Goal: Task Accomplishment & Management: Manage account settings

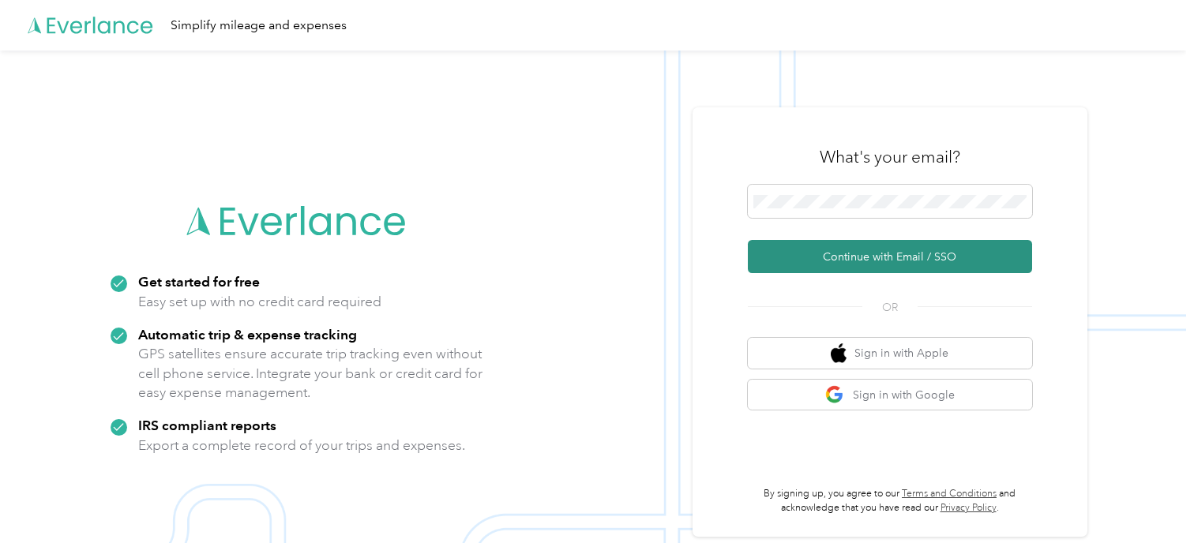
click at [874, 257] on button "Continue with Email / SSO" at bounding box center [890, 256] width 284 height 33
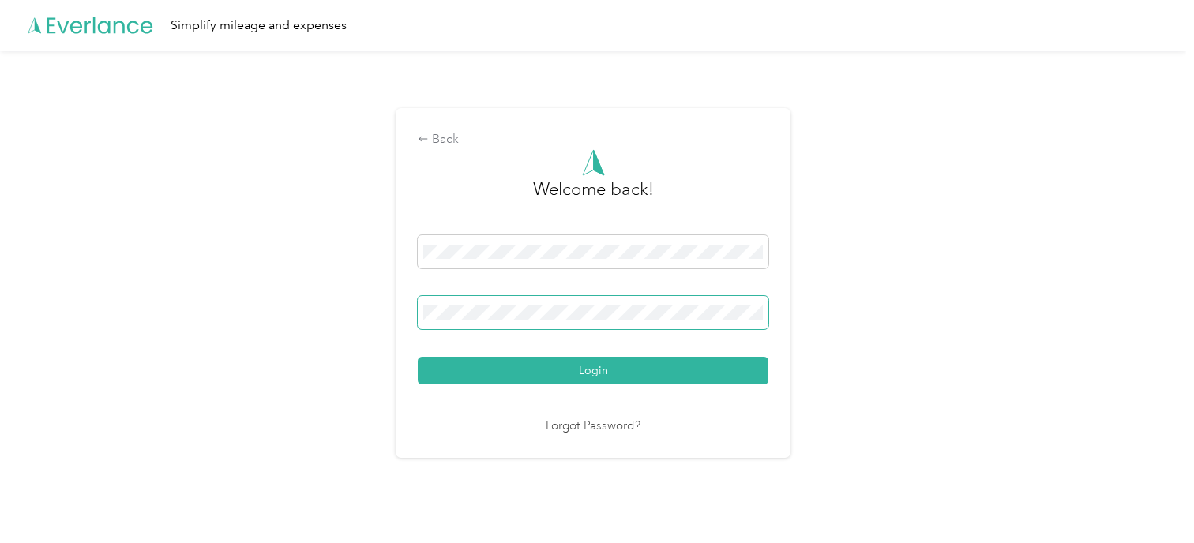
click at [544, 303] on span at bounding box center [593, 312] width 351 height 33
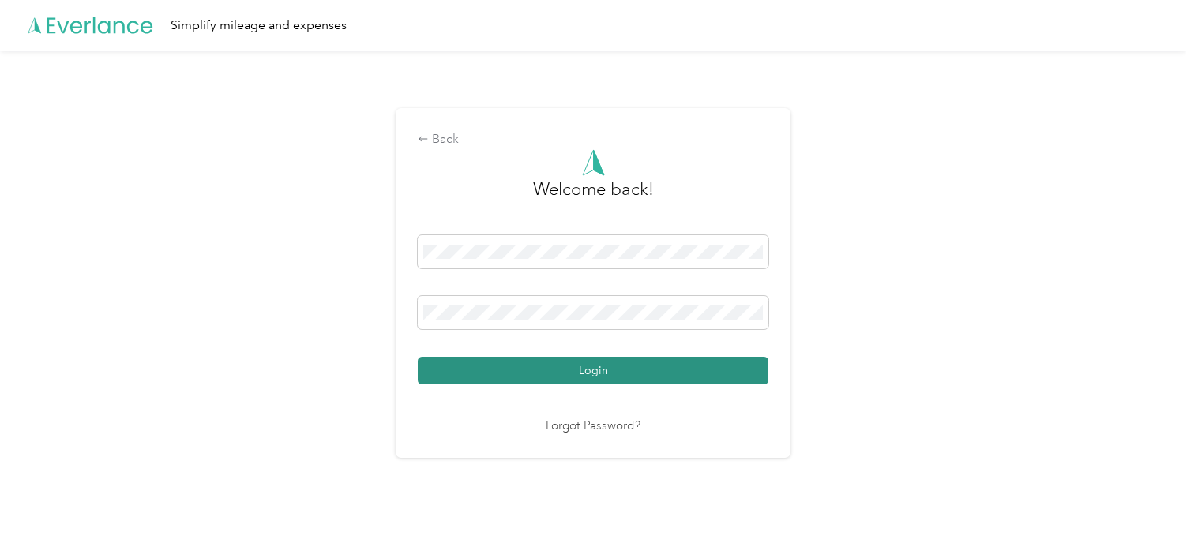
click at [595, 379] on button "Login" at bounding box center [593, 371] width 351 height 28
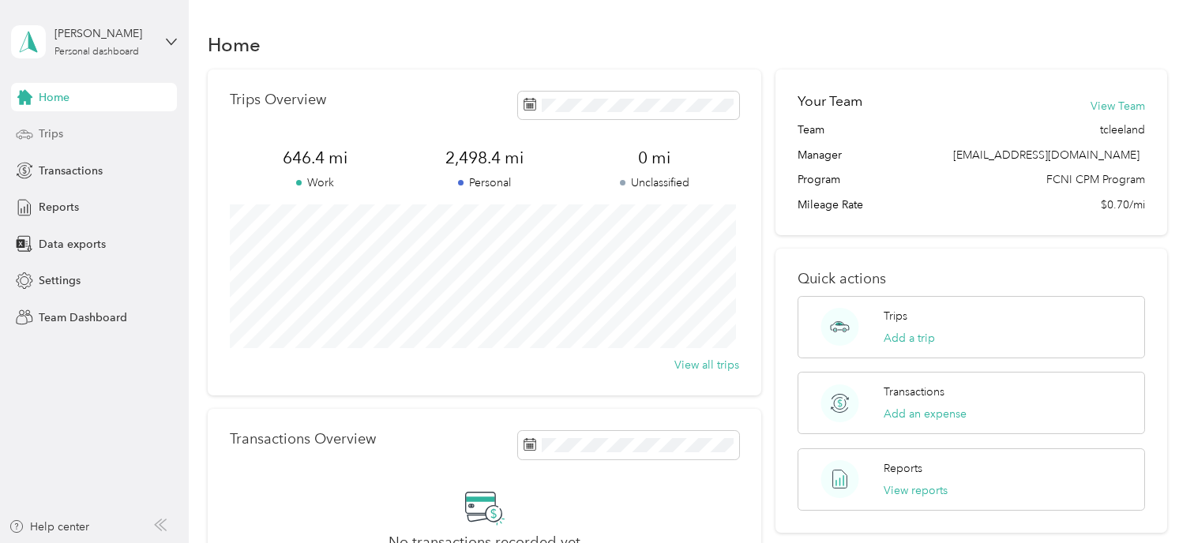
click at [59, 136] on span "Trips" at bounding box center [51, 134] width 24 height 17
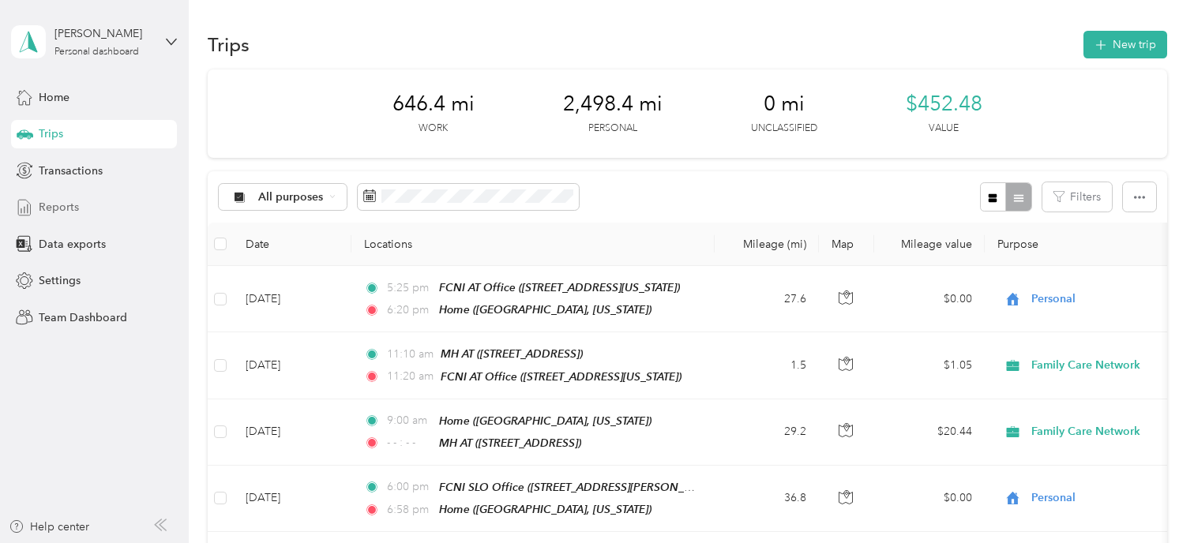
click at [152, 208] on div "Reports" at bounding box center [94, 207] width 166 height 28
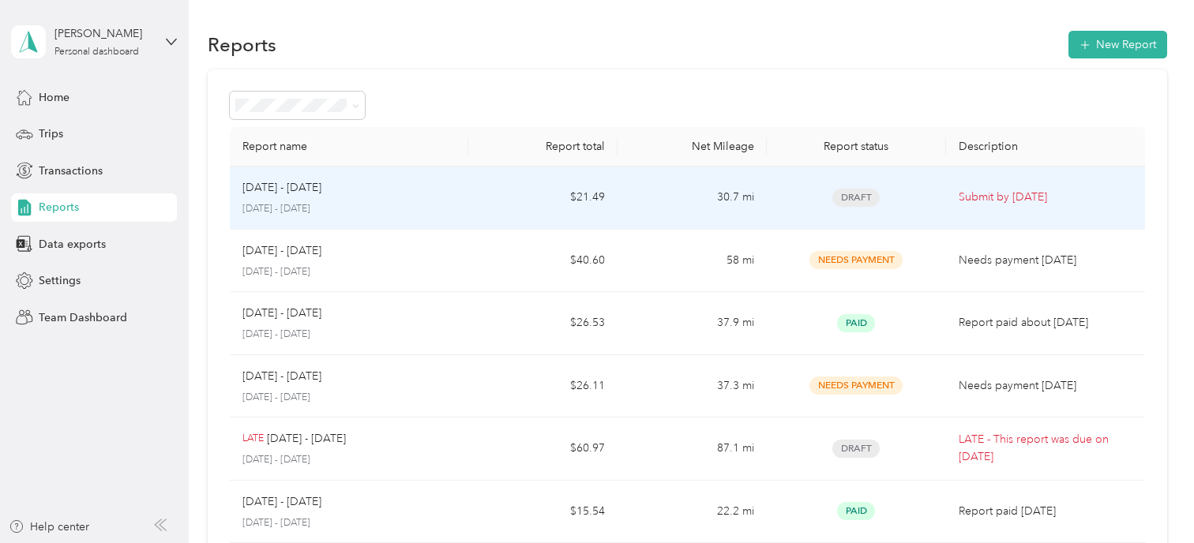
click at [423, 193] on div "Aug 18 - 31, 2025" at bounding box center [348, 187] width 213 height 17
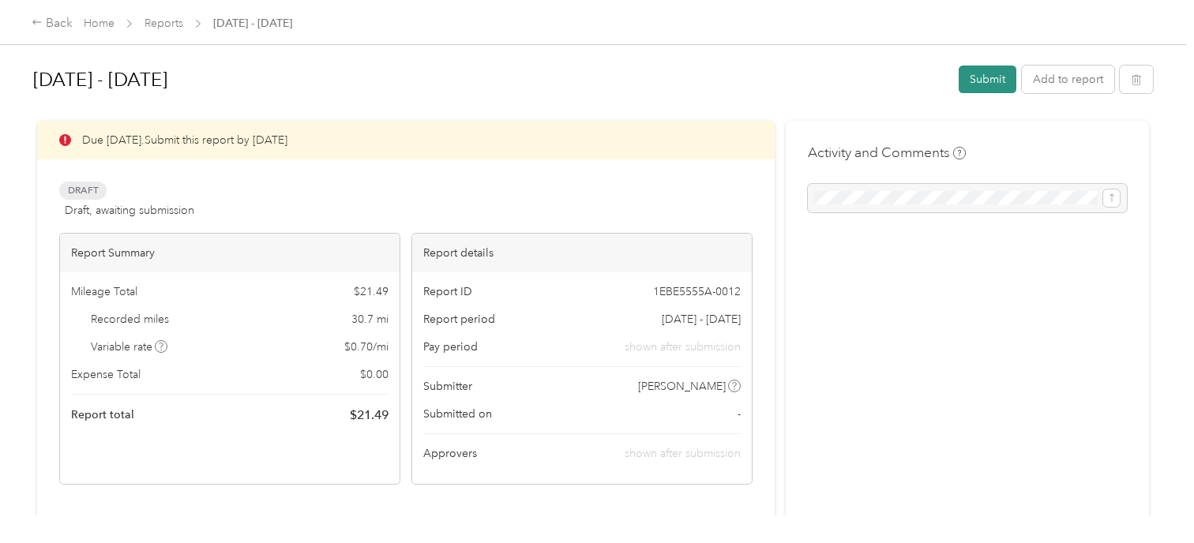
click at [982, 79] on button "Submit" at bounding box center [988, 80] width 58 height 28
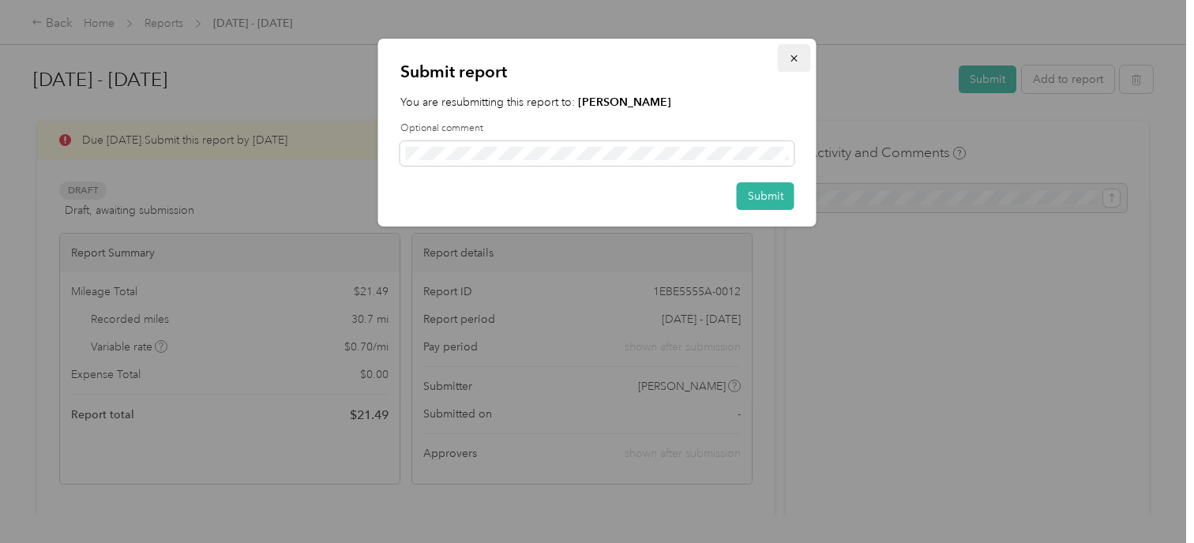
click at [790, 59] on icon "button" at bounding box center [794, 58] width 11 height 11
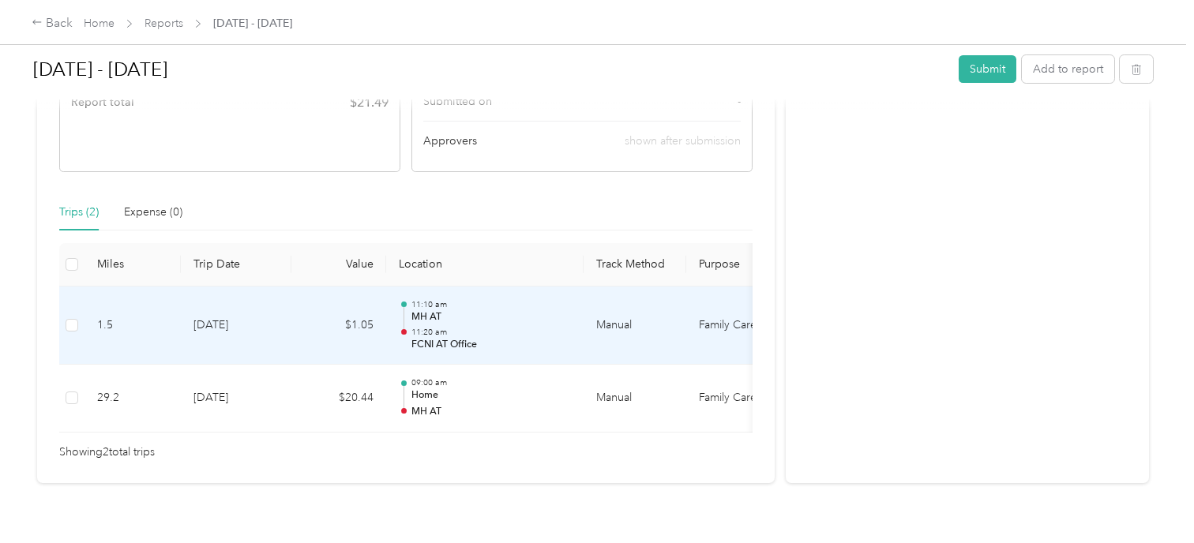
scroll to position [316, 0]
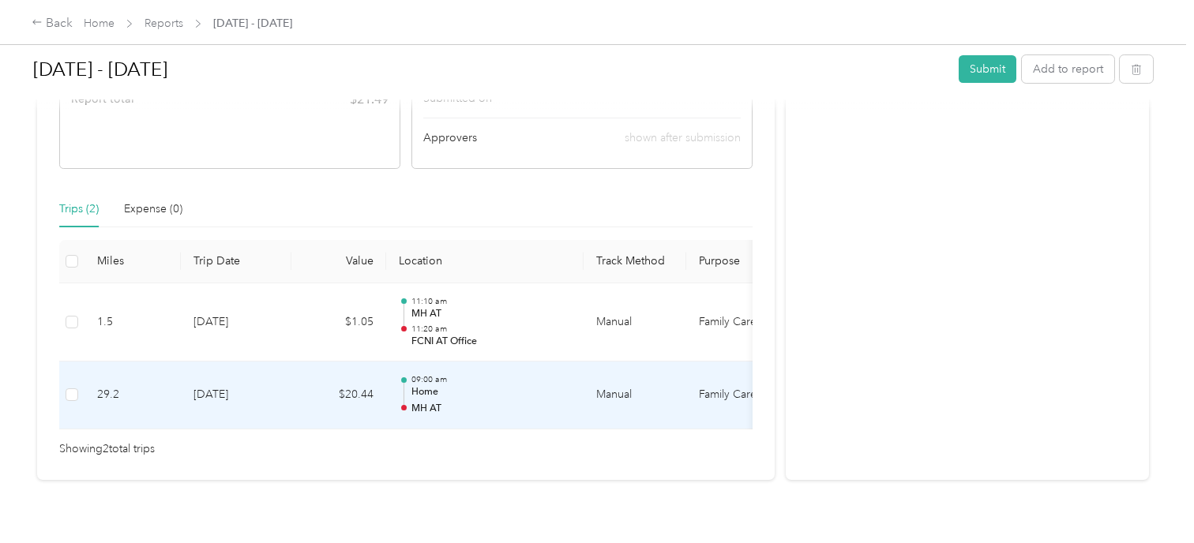
click at [278, 362] on td "8-22-2025" at bounding box center [236, 396] width 111 height 68
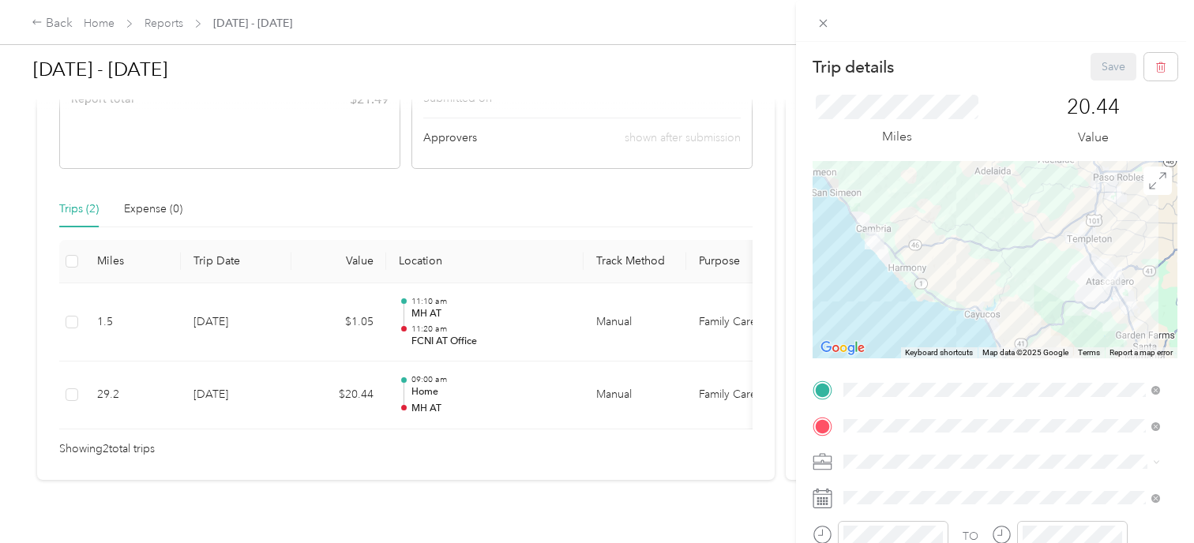
click at [165, 24] on div "Trip details Save This trip cannot be edited because it is either under review,…" at bounding box center [597, 271] width 1194 height 543
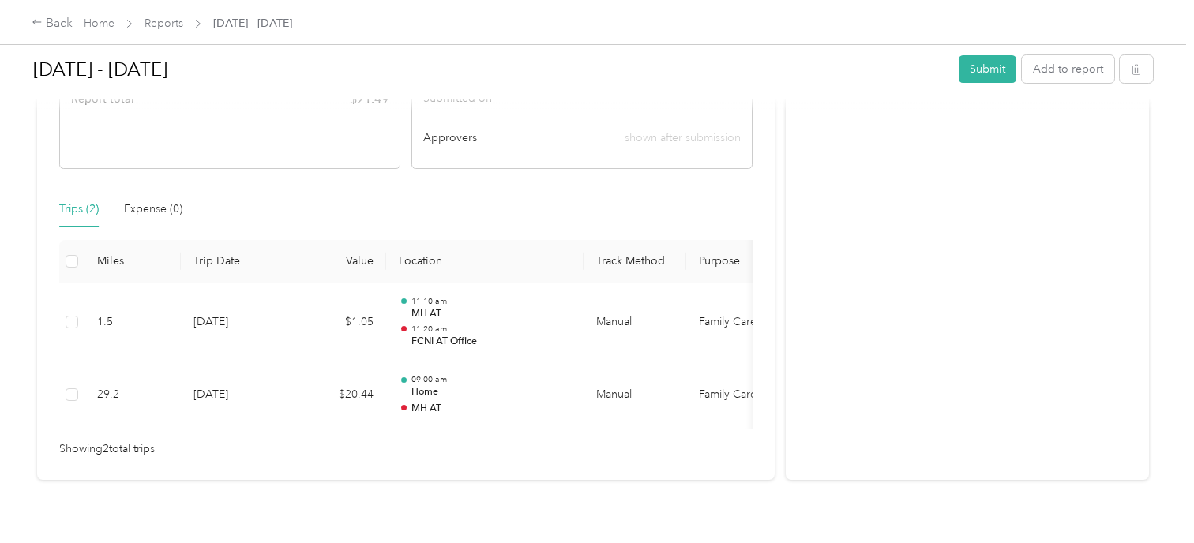
click at [786, 309] on div "Activity and Comments" at bounding box center [967, 142] width 363 height 675
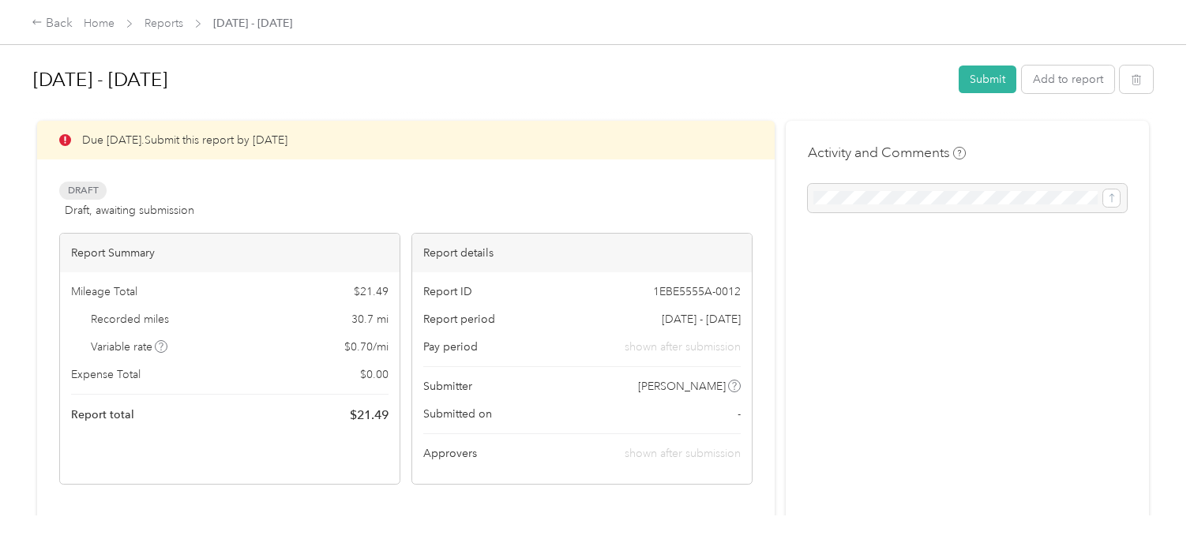
scroll to position [358, 0]
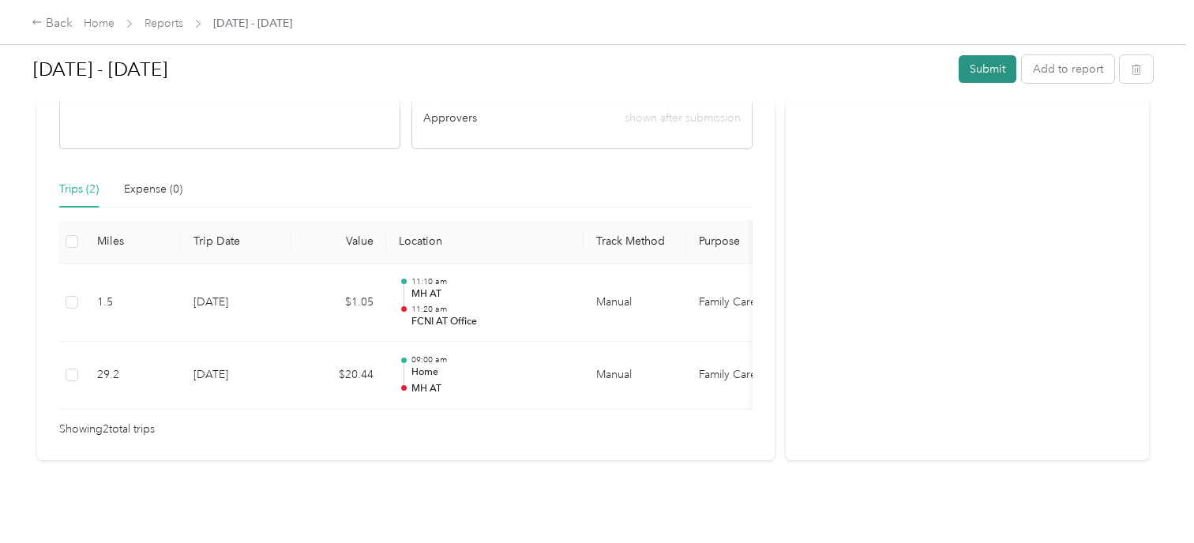
click at [979, 66] on button "Submit" at bounding box center [988, 69] width 58 height 28
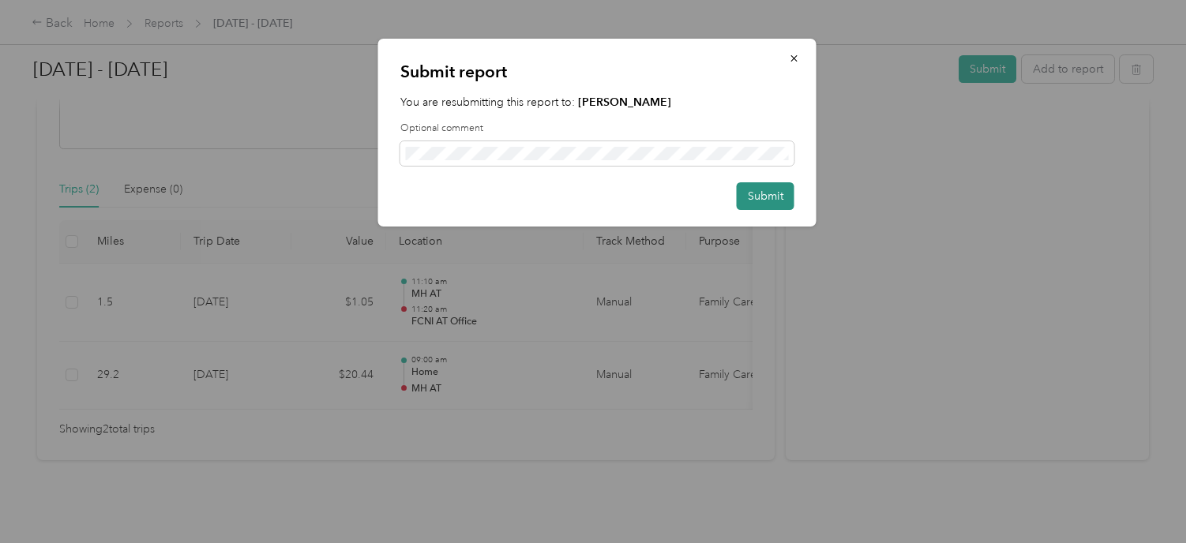
click at [766, 202] on button "Submit" at bounding box center [766, 196] width 58 height 28
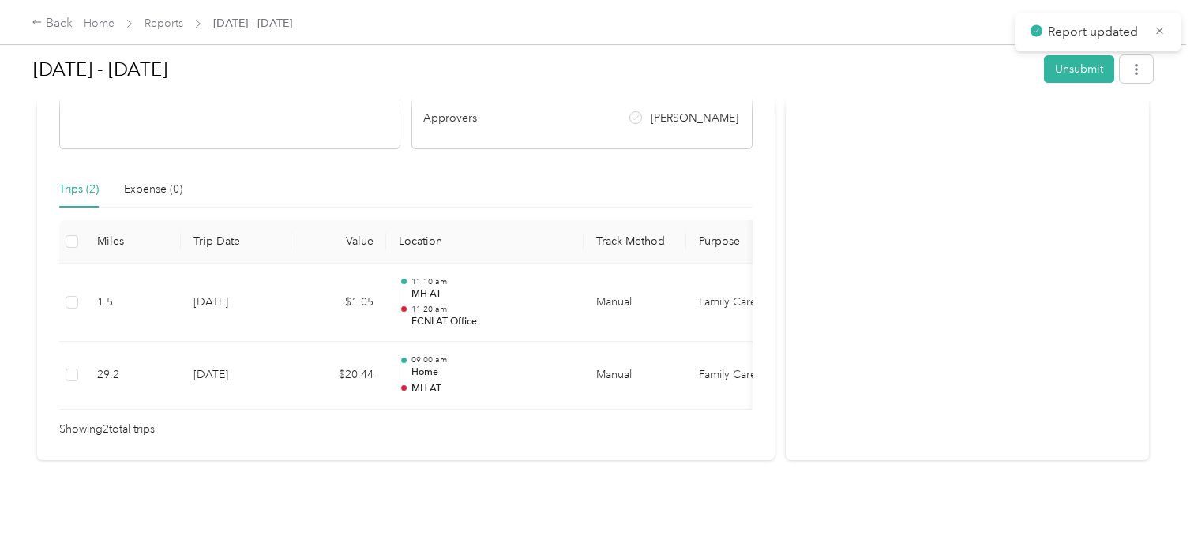
scroll to position [319, 0]
click at [167, 21] on link "Reports" at bounding box center [164, 23] width 39 height 13
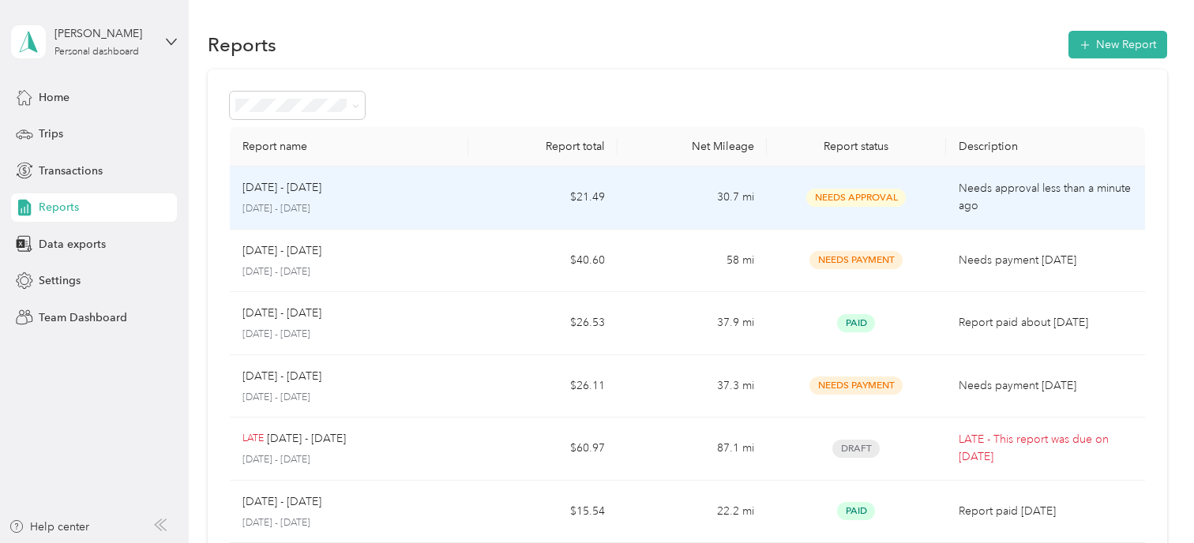
click at [383, 205] on p "August 18 - 31, 2025" at bounding box center [348, 209] width 213 height 14
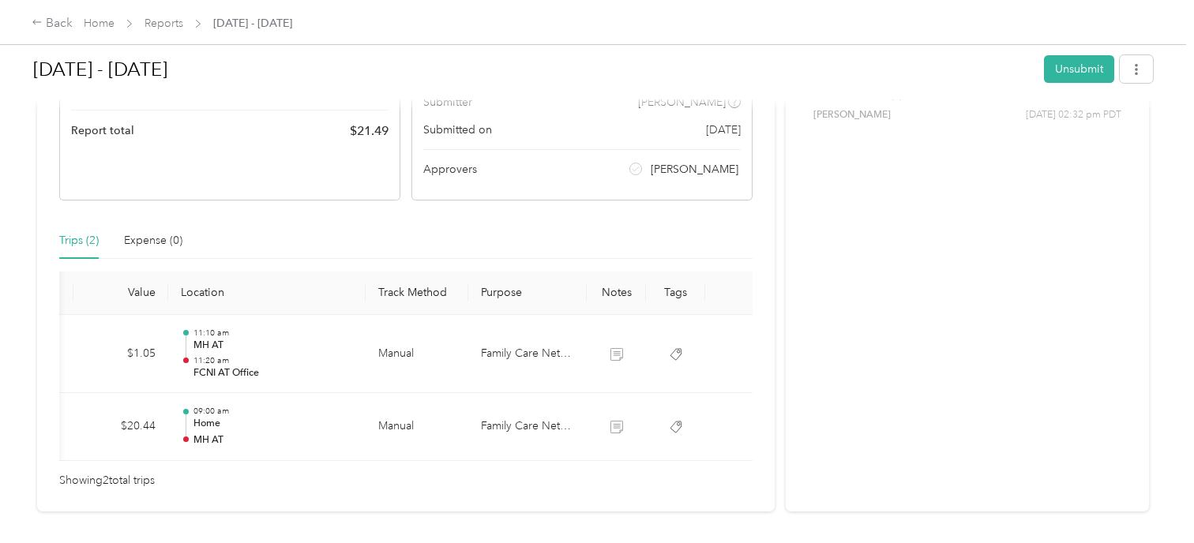
scroll to position [0, 232]
